Goal: Task Accomplishment & Management: Manage account settings

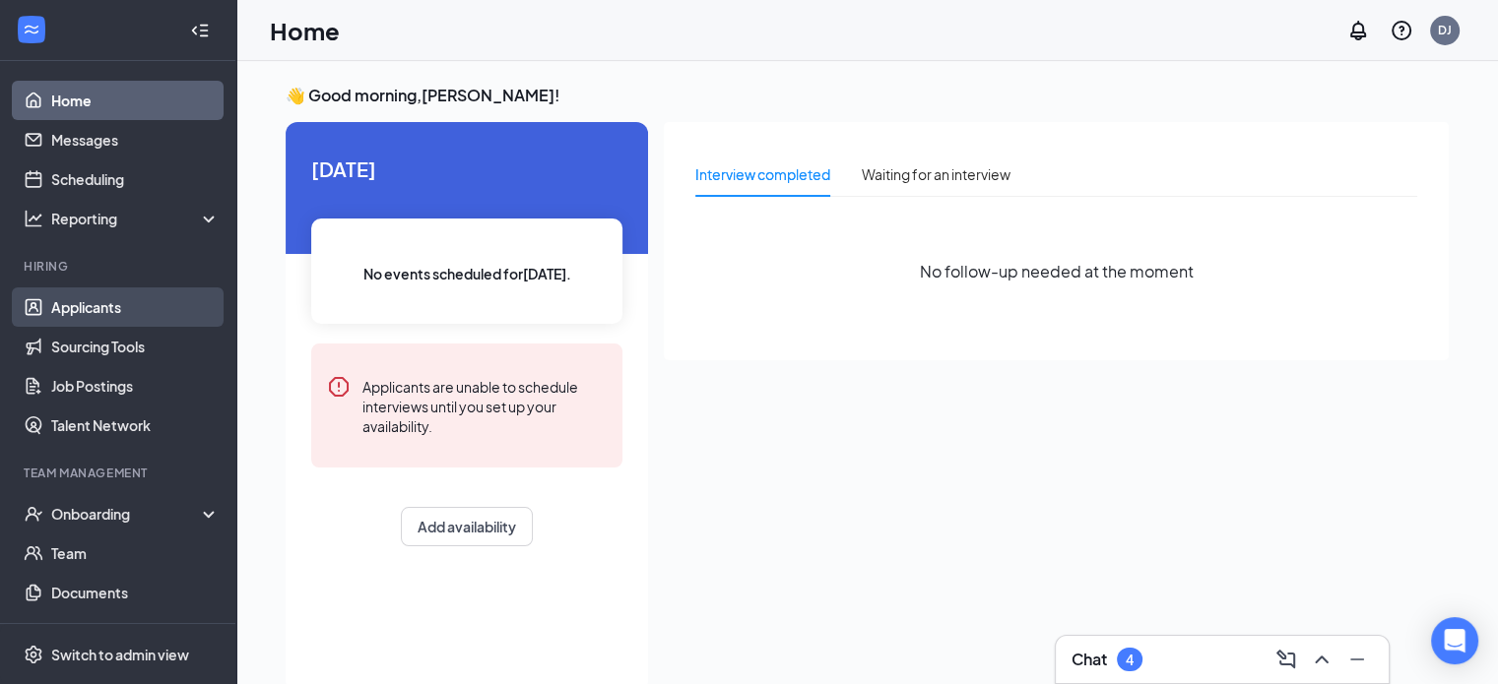
click at [99, 311] on link "Applicants" at bounding box center [135, 307] width 168 height 39
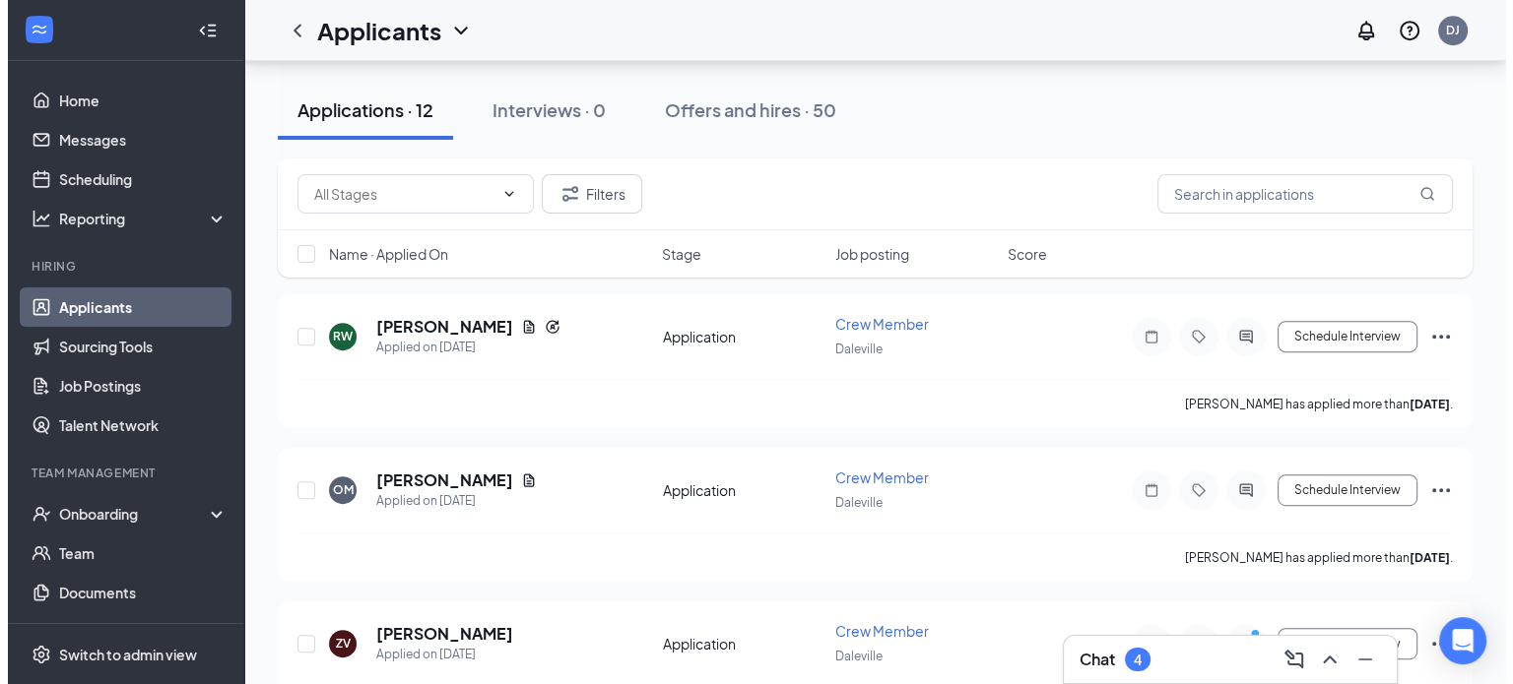
scroll to position [985, 0]
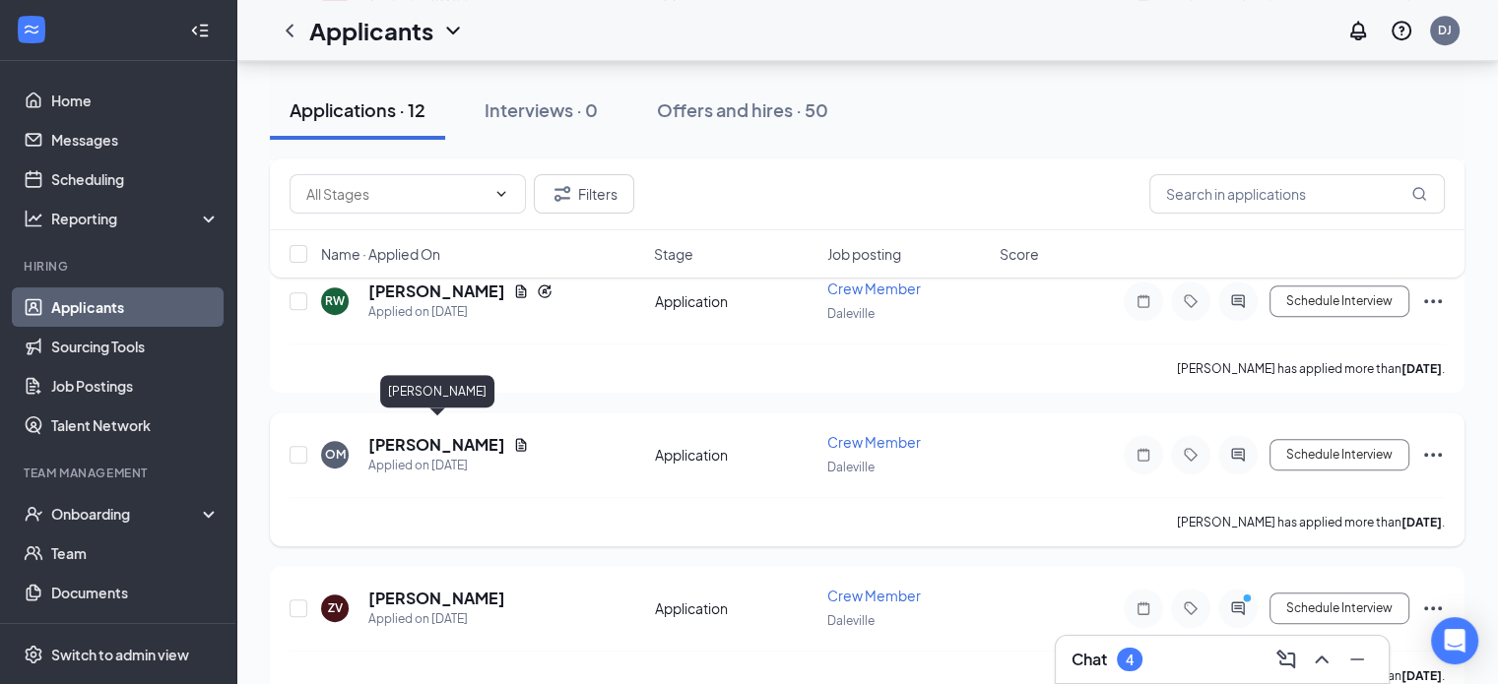
click at [474, 434] on h5 "[PERSON_NAME]" at bounding box center [436, 445] width 137 height 22
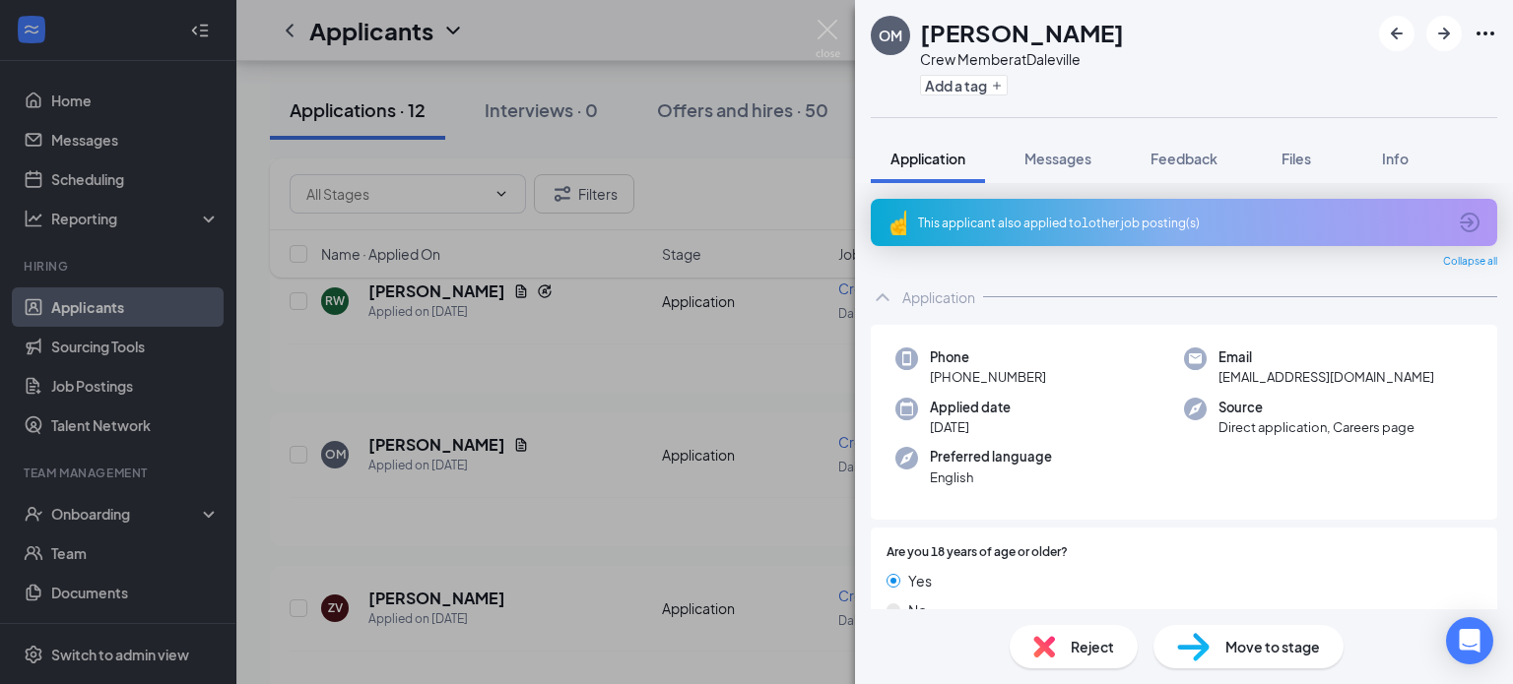
click at [1020, 230] on div "This applicant also applied to 1 other job posting(s)" at bounding box center [1182, 223] width 528 height 17
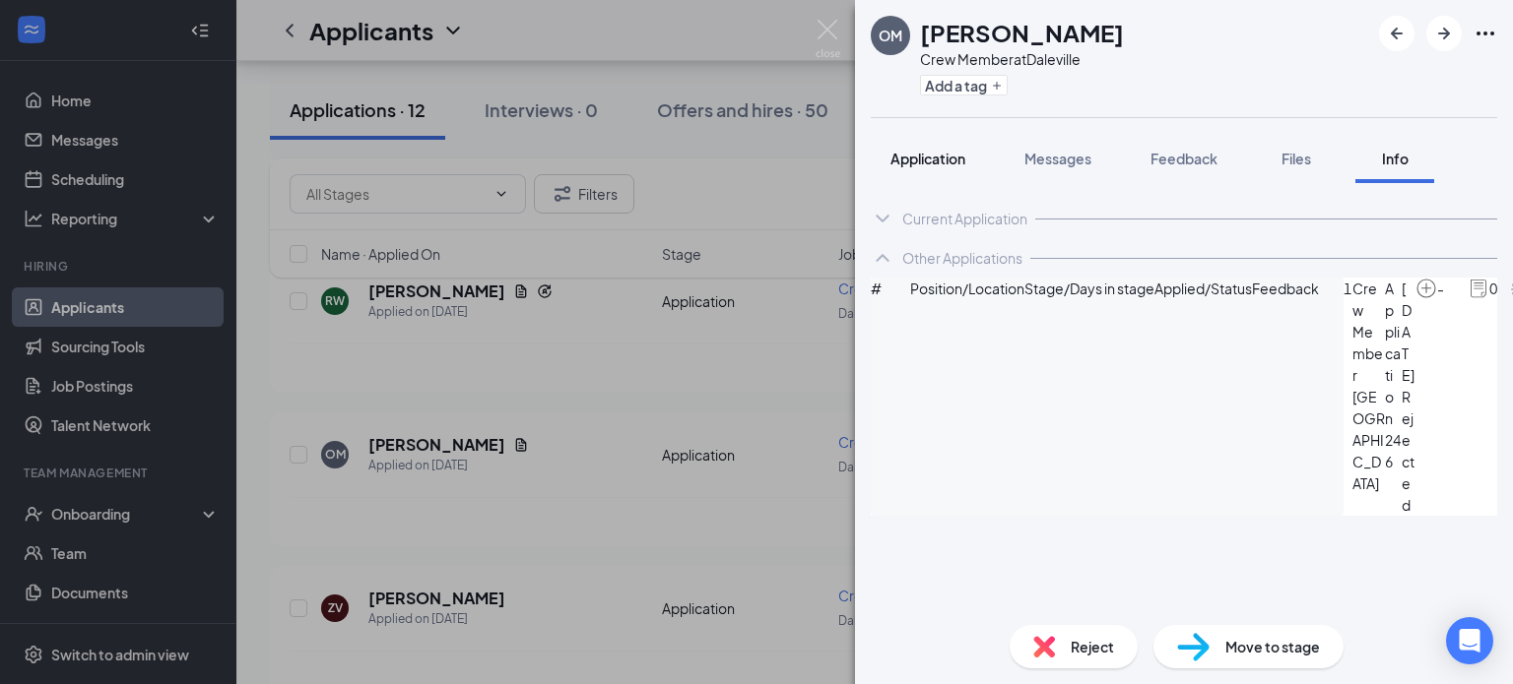
click at [913, 154] on span "Application" at bounding box center [927, 159] width 75 height 18
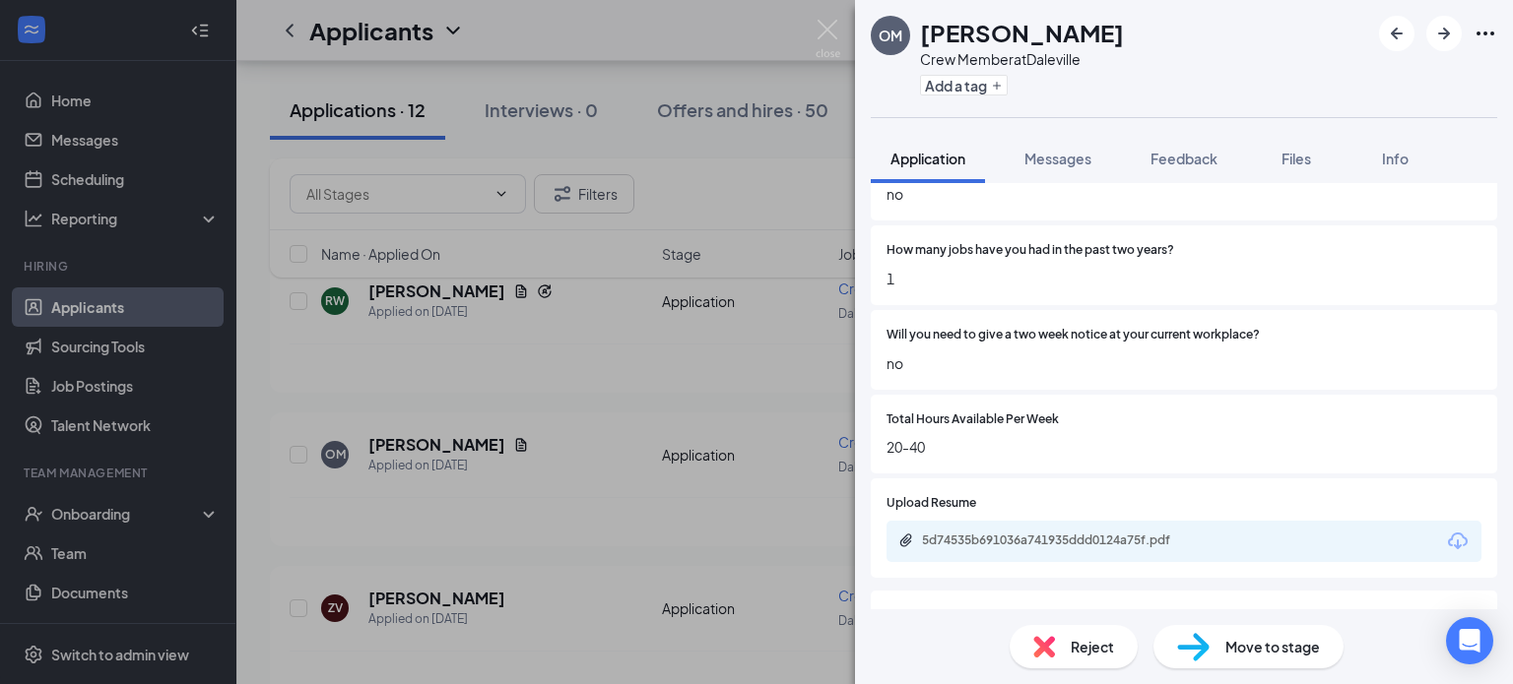
scroll to position [1527, 0]
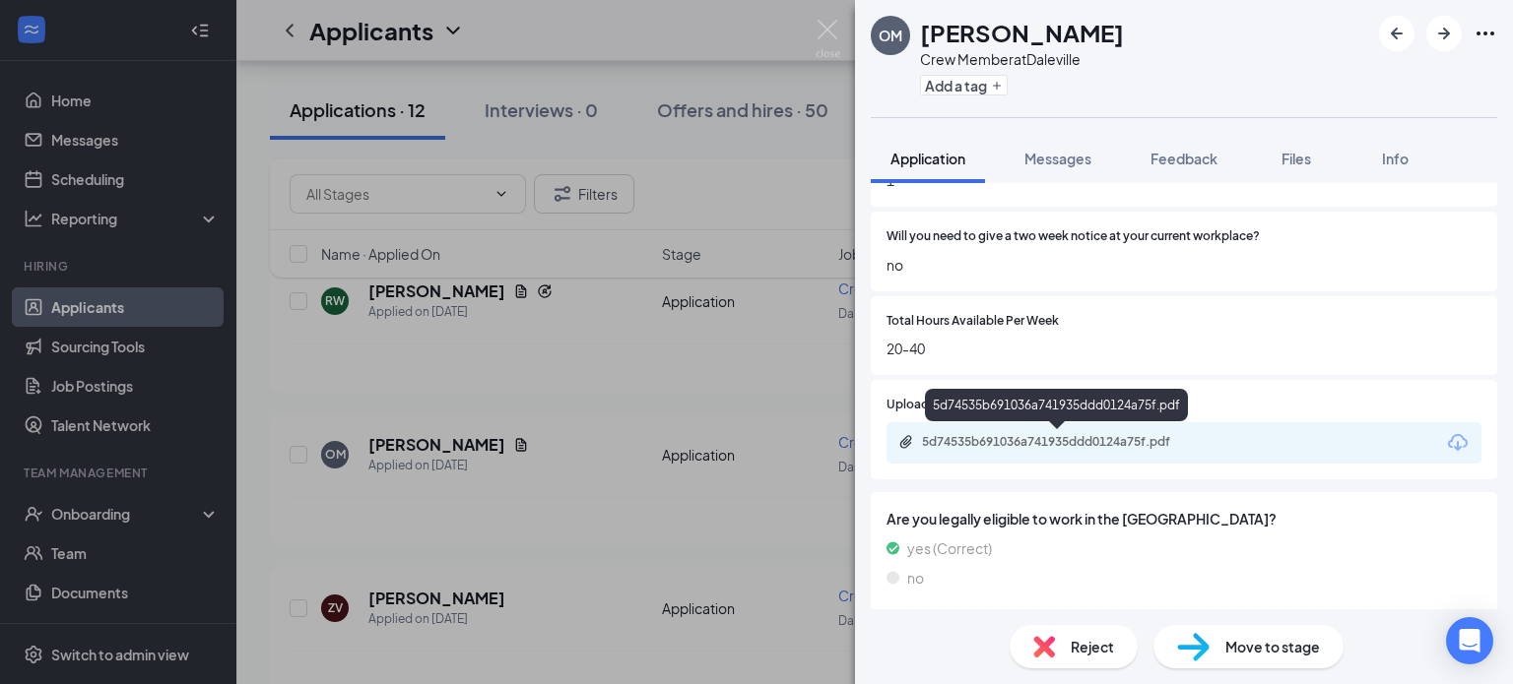
click at [978, 446] on div "5d74535b691036a741935ddd0124a75f.pdf" at bounding box center [1060, 442] width 276 height 16
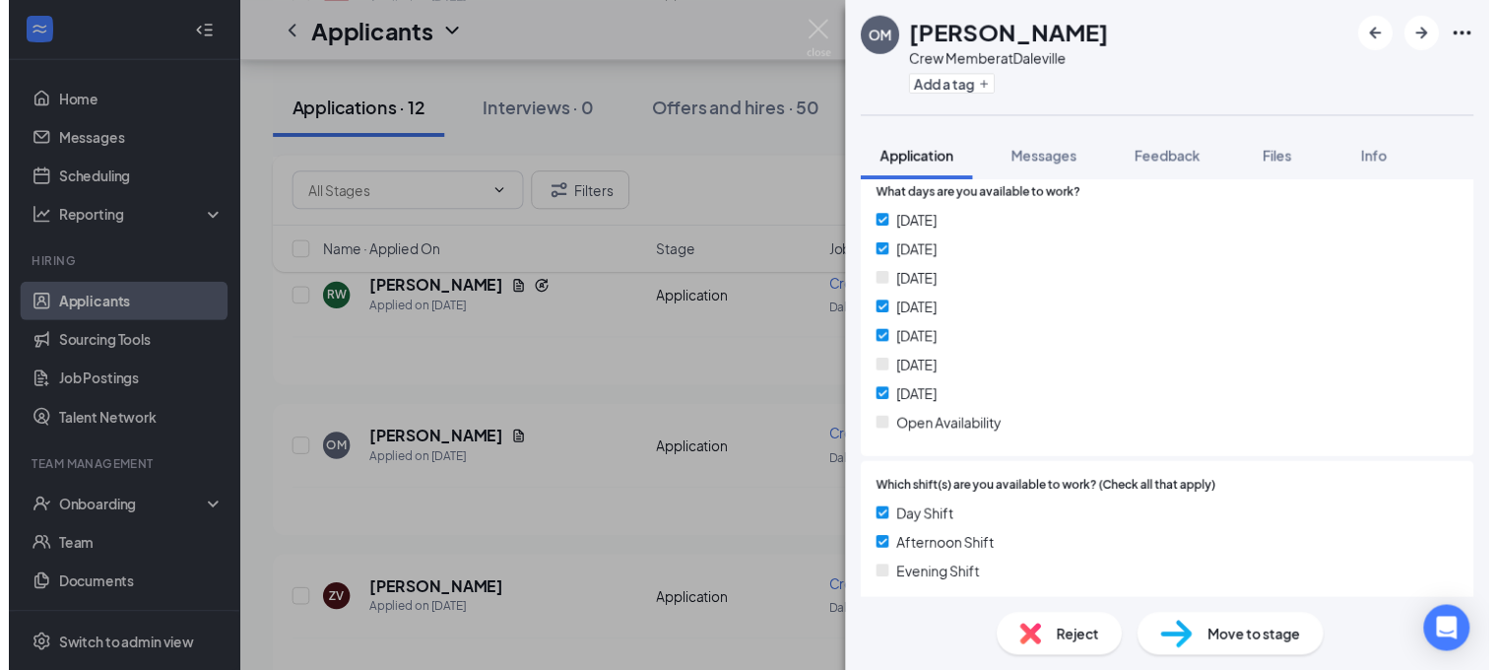
scroll to position [649, 0]
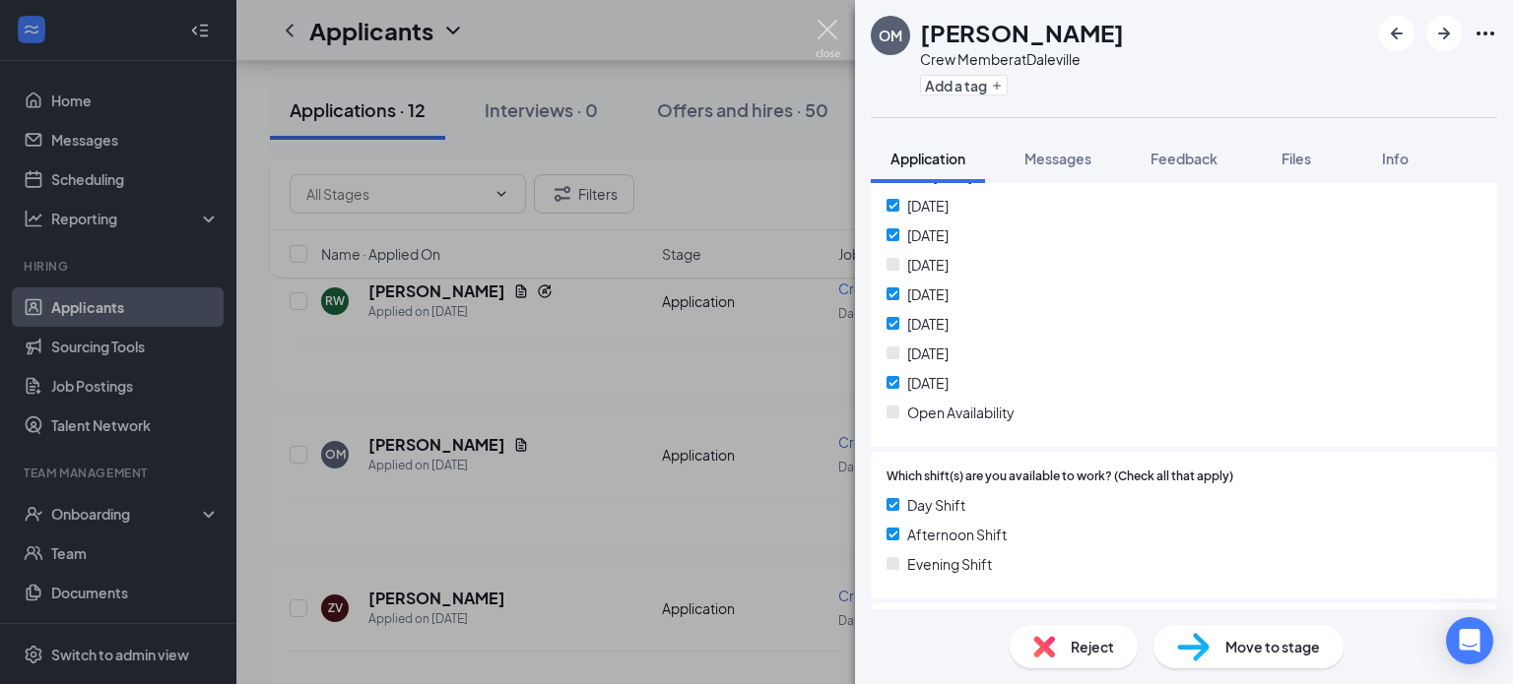
click at [828, 30] on img at bounding box center [827, 39] width 25 height 38
